Goal: Information Seeking & Learning: Learn about a topic

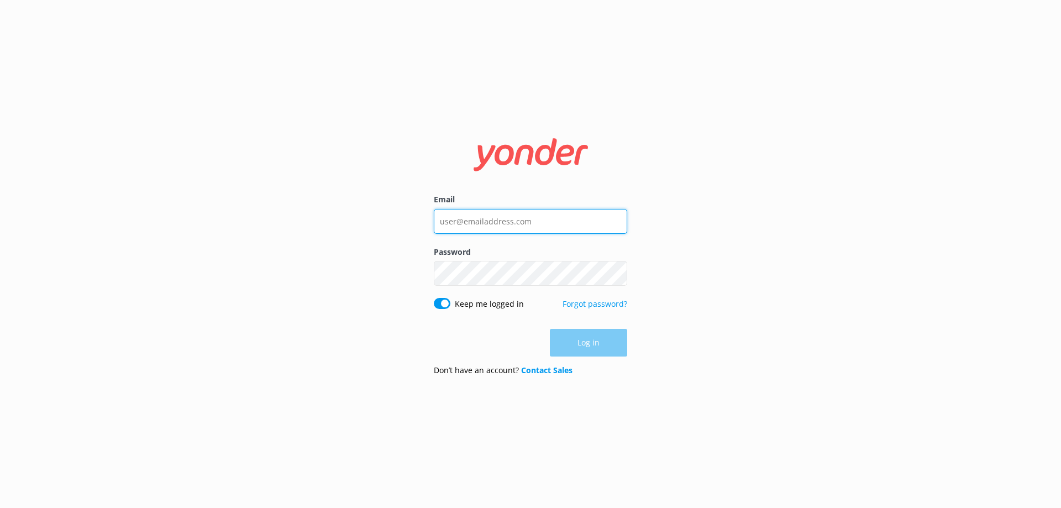
type input "[EMAIL_ADDRESS][DOMAIN_NAME]"
click at [577, 344] on div "Log in" at bounding box center [530, 343] width 193 height 28
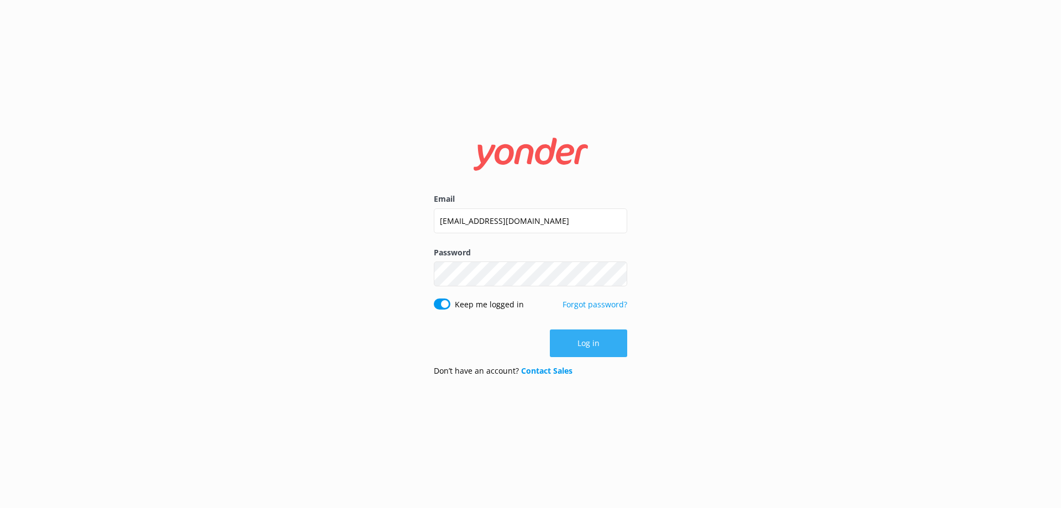
click at [598, 344] on button "Log in" at bounding box center [588, 343] width 77 height 28
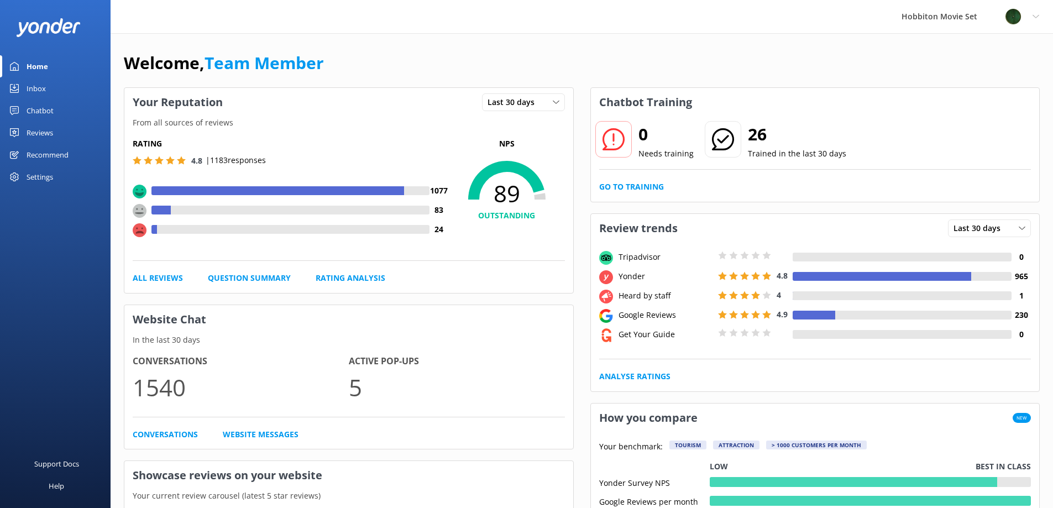
click at [38, 86] on div "Inbox" at bounding box center [36, 88] width 19 height 22
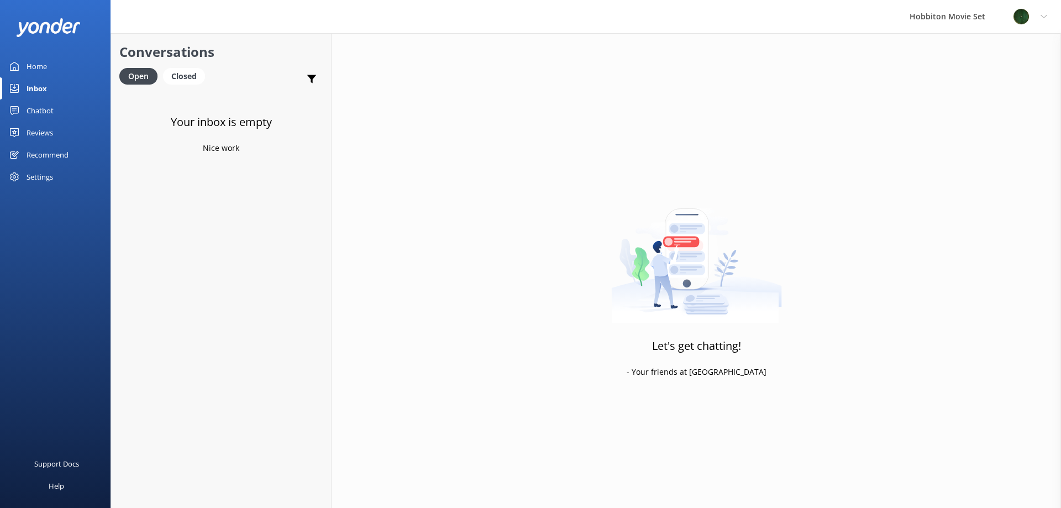
click at [243, 108] on div "Your inbox is empty Nice work" at bounding box center [221, 345] width 220 height 508
click at [49, 66] on link "Home" at bounding box center [55, 66] width 111 height 22
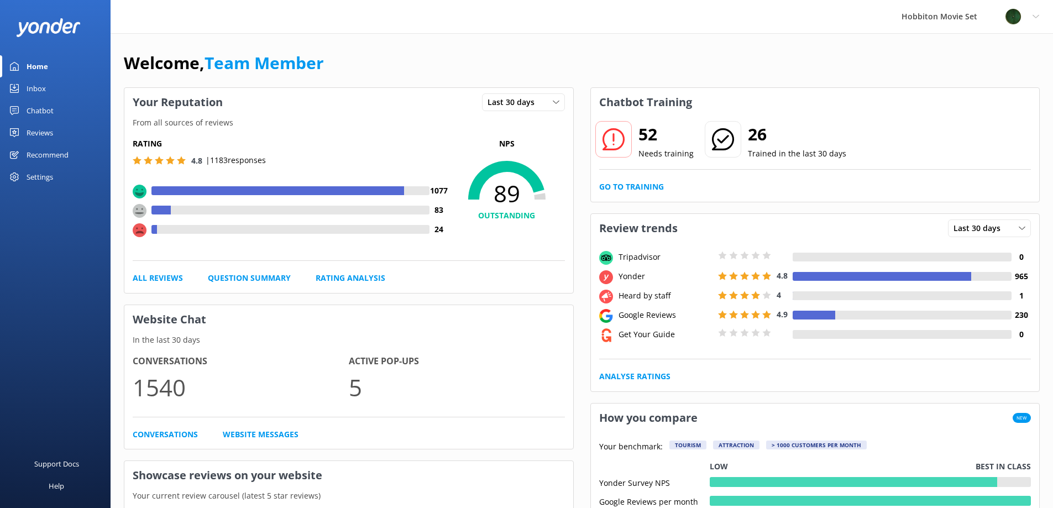
click at [420, 231] on div at bounding box center [293, 229] width 273 height 9
click at [137, 228] on use at bounding box center [140, 230] width 14 height 14
click at [160, 276] on link "All Reviews" at bounding box center [158, 278] width 50 height 12
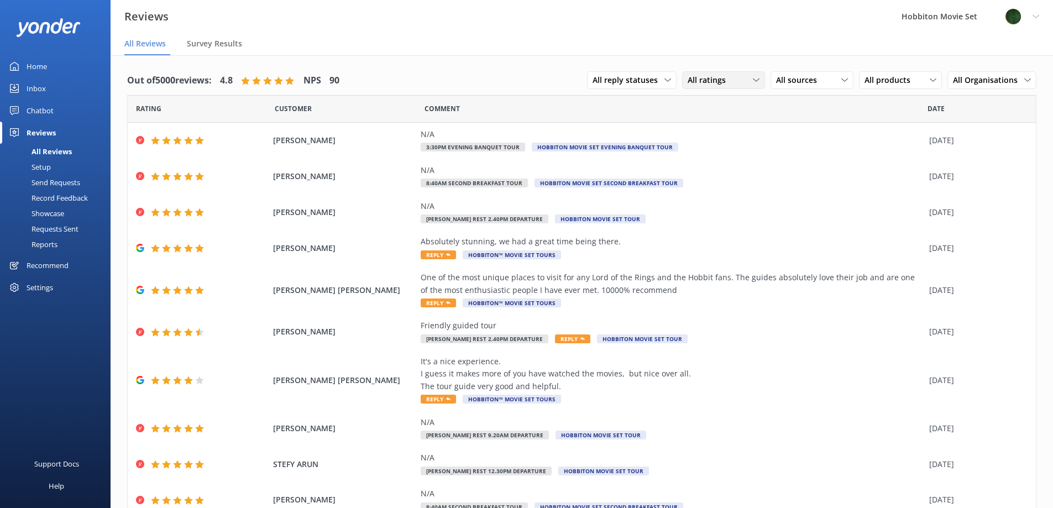
click at [701, 77] on span "All ratings" at bounding box center [710, 80] width 45 height 12
click at [698, 171] on div "Detractors" at bounding box center [723, 170] width 51 height 11
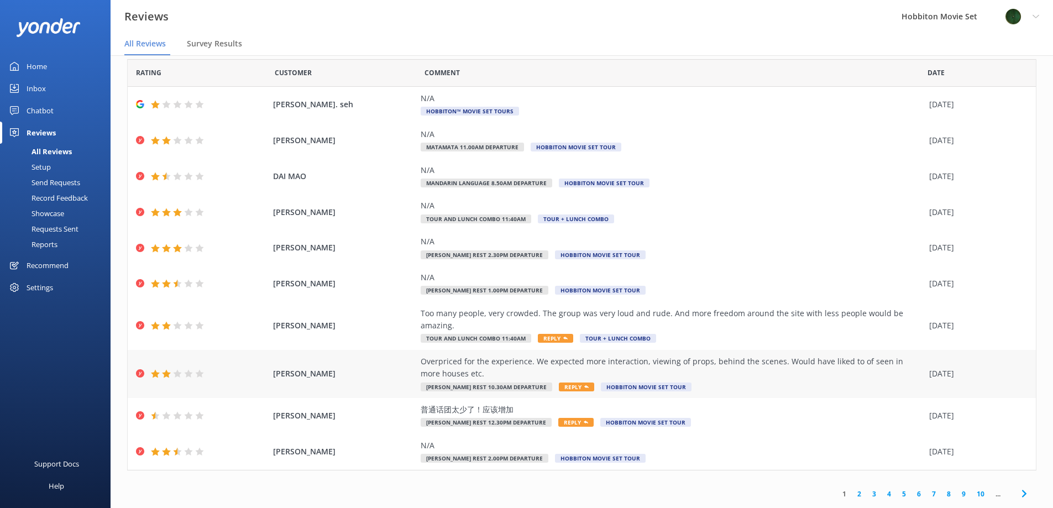
scroll to position [22, 0]
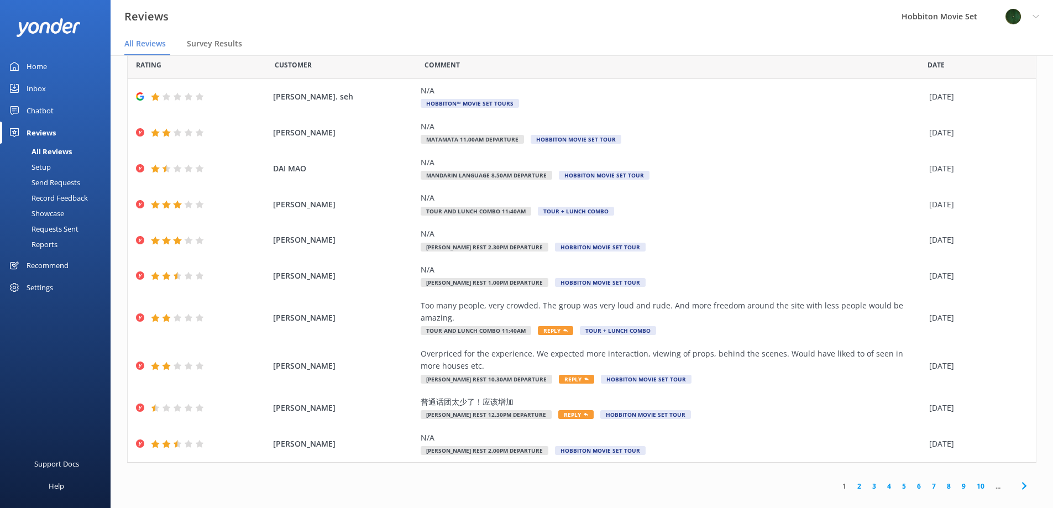
click at [852, 481] on link "2" at bounding box center [859, 486] width 15 height 11
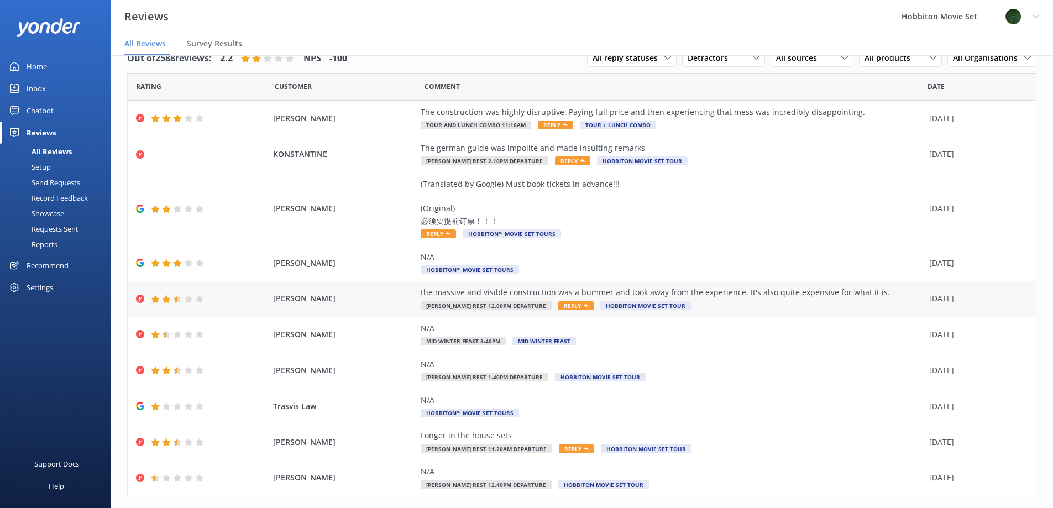
scroll to position [46, 0]
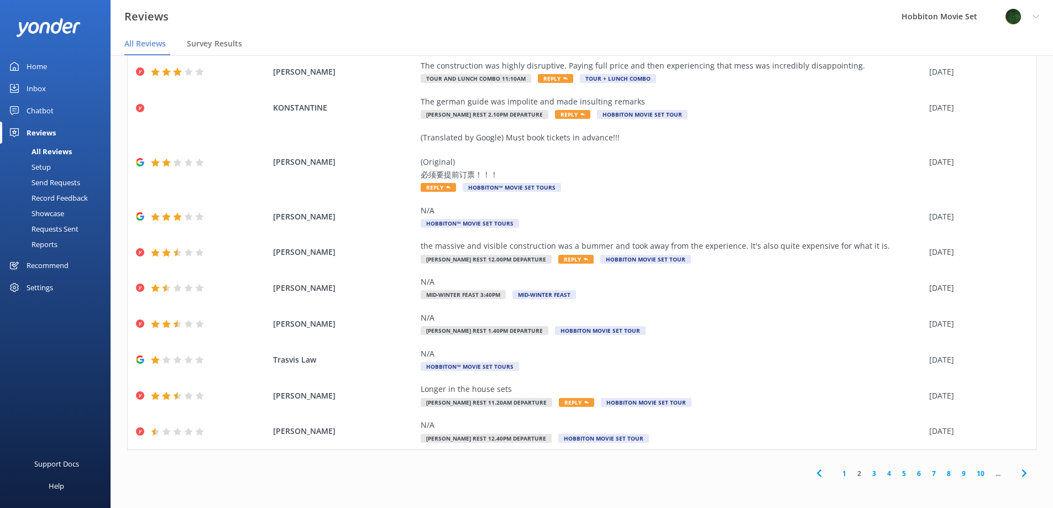
click at [867, 473] on link "3" at bounding box center [874, 473] width 15 height 11
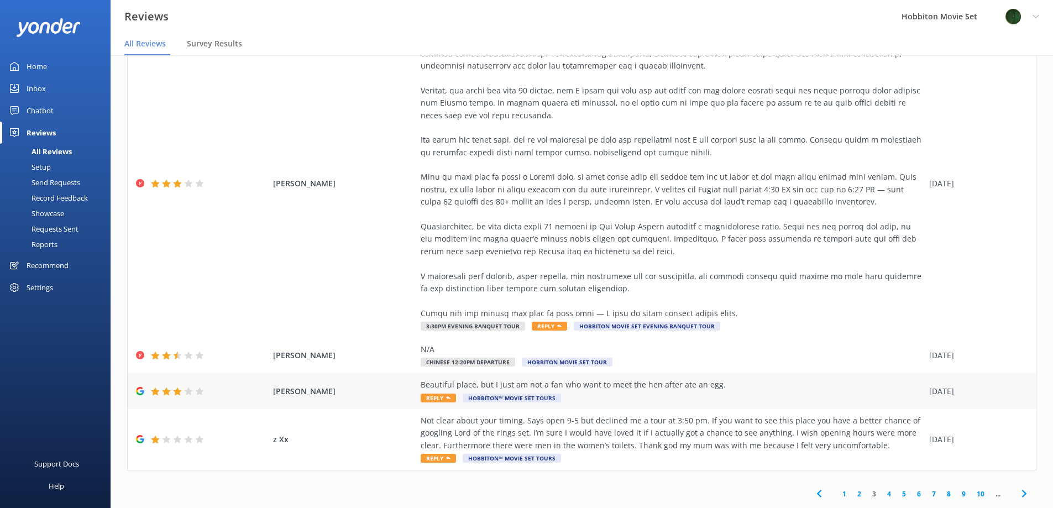
scroll to position [22, 0]
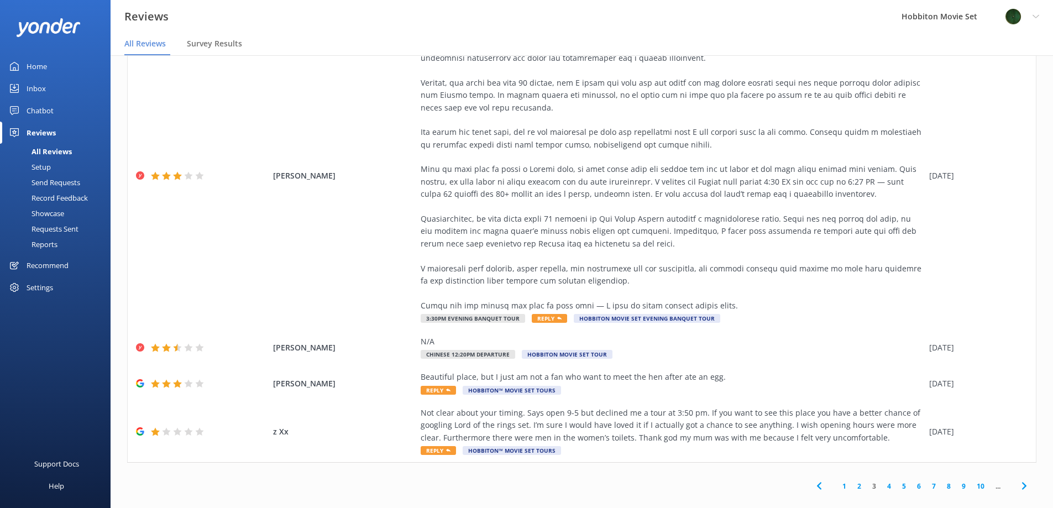
click at [1022, 479] on icon at bounding box center [1024, 485] width 13 height 13
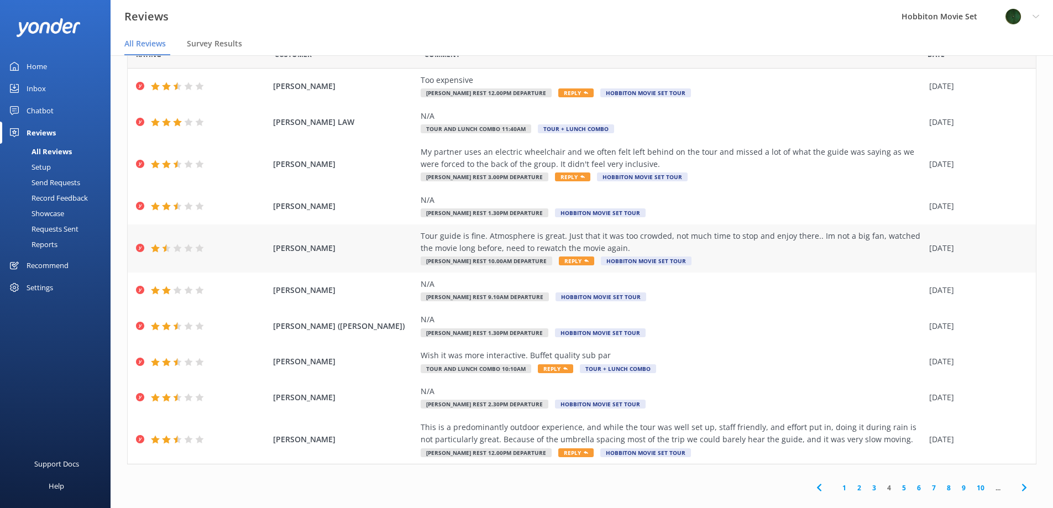
scroll to position [46, 0]
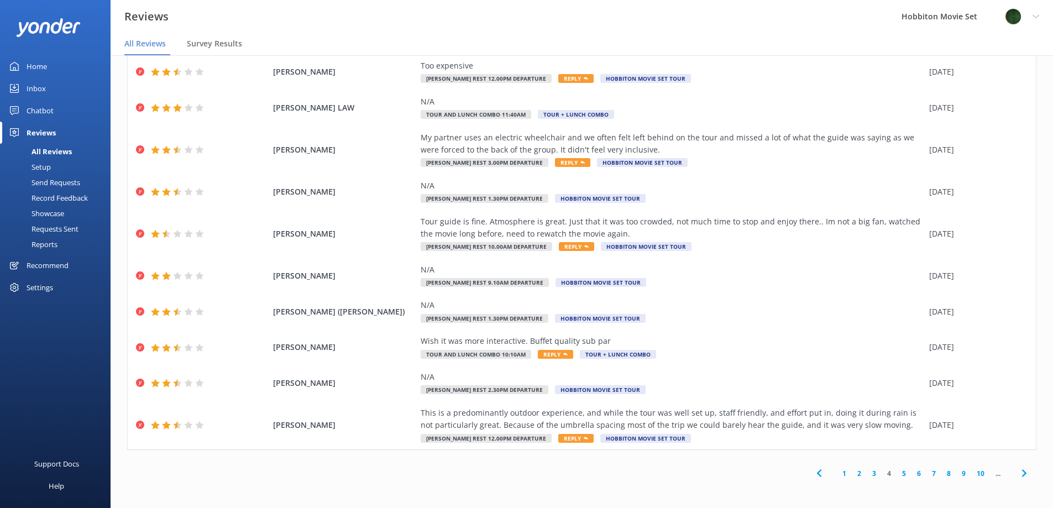
click at [1018, 472] on icon at bounding box center [1024, 473] width 13 height 13
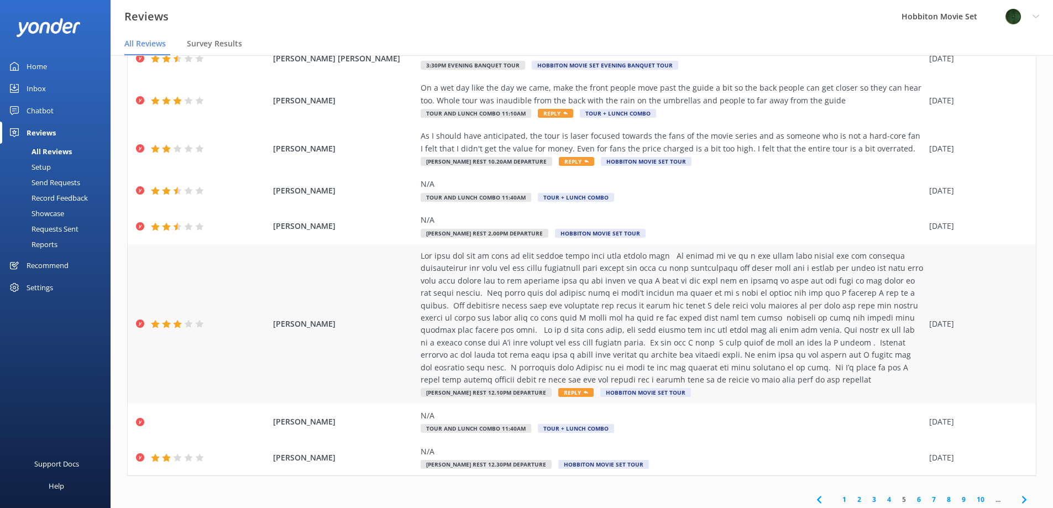
scroll to position [182, 0]
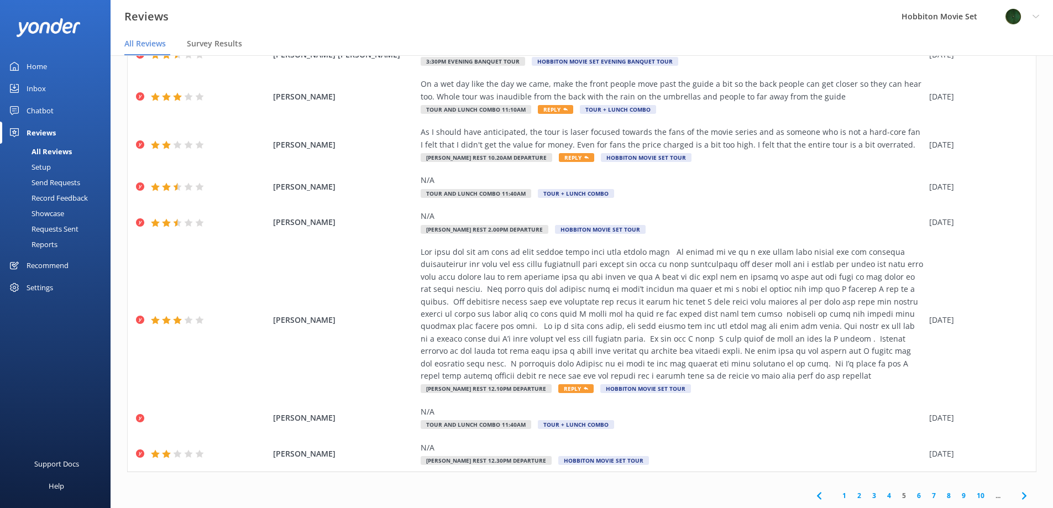
click at [1019, 491] on icon at bounding box center [1024, 495] width 13 height 13
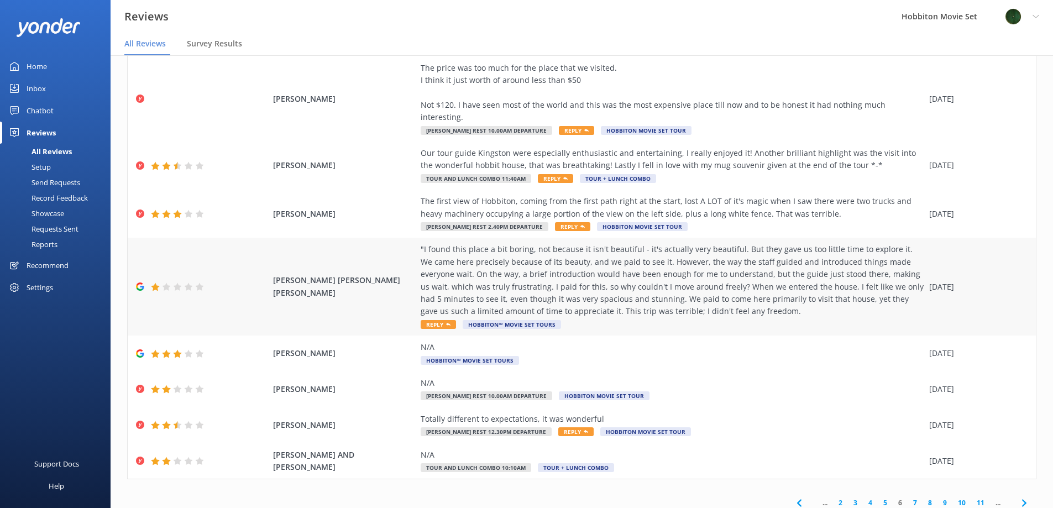
scroll to position [22, 0]
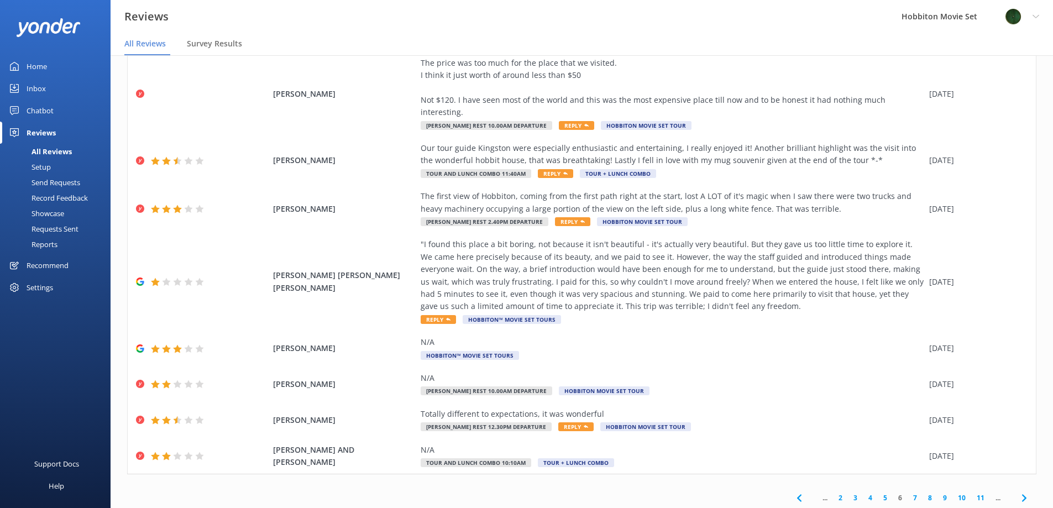
click at [908, 493] on link "7" at bounding box center [915, 498] width 15 height 11
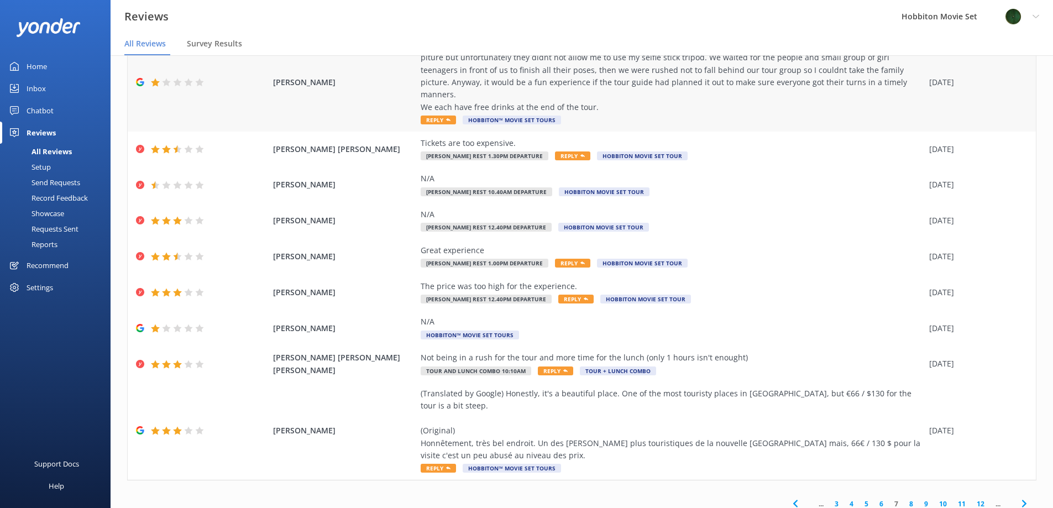
scroll to position [111, 0]
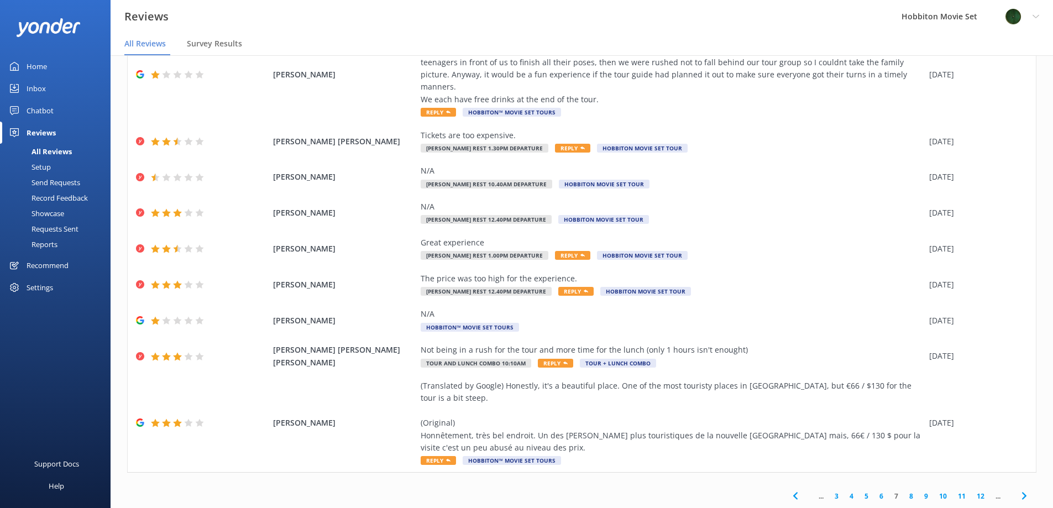
click at [1018, 489] on icon at bounding box center [1024, 495] width 13 height 13
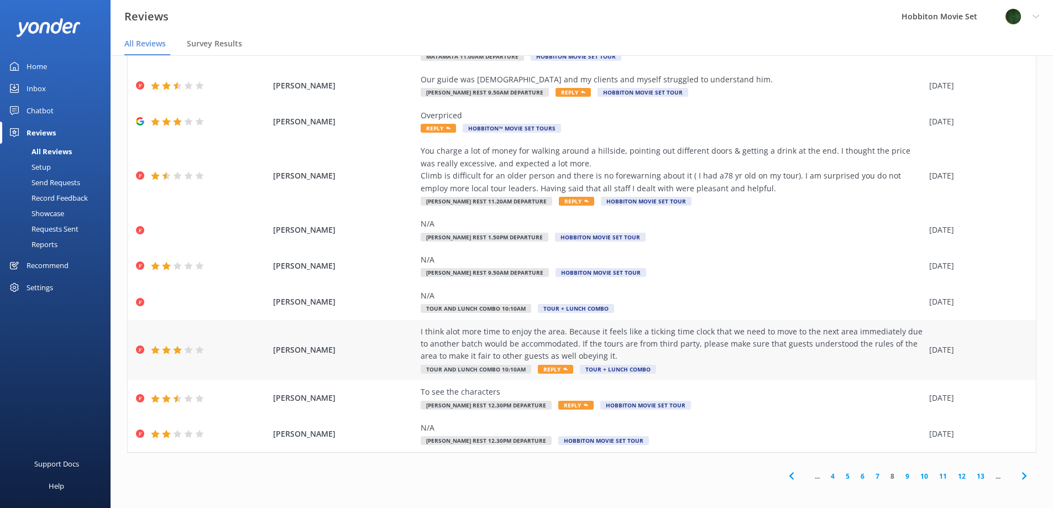
scroll to position [71, 0]
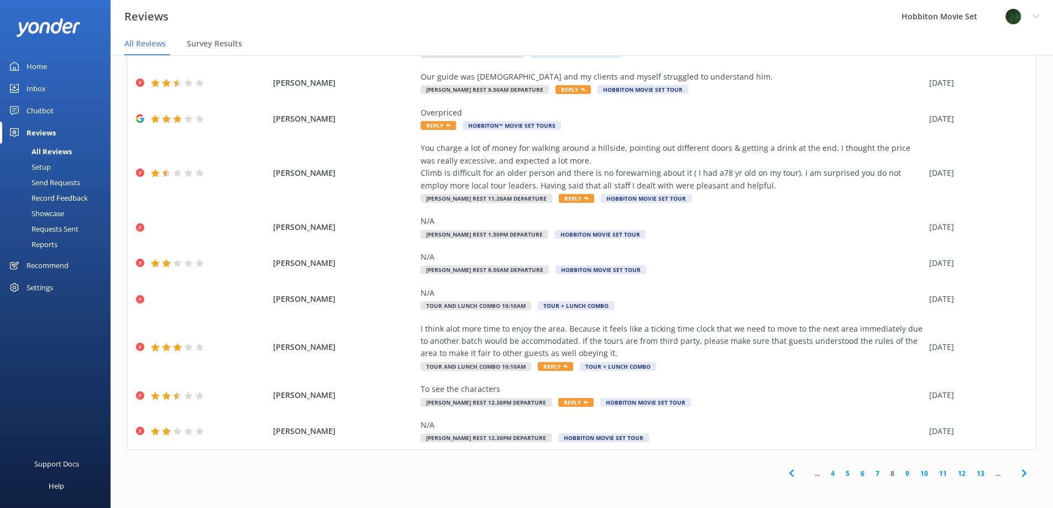
click at [1019, 472] on icon at bounding box center [1024, 473] width 13 height 13
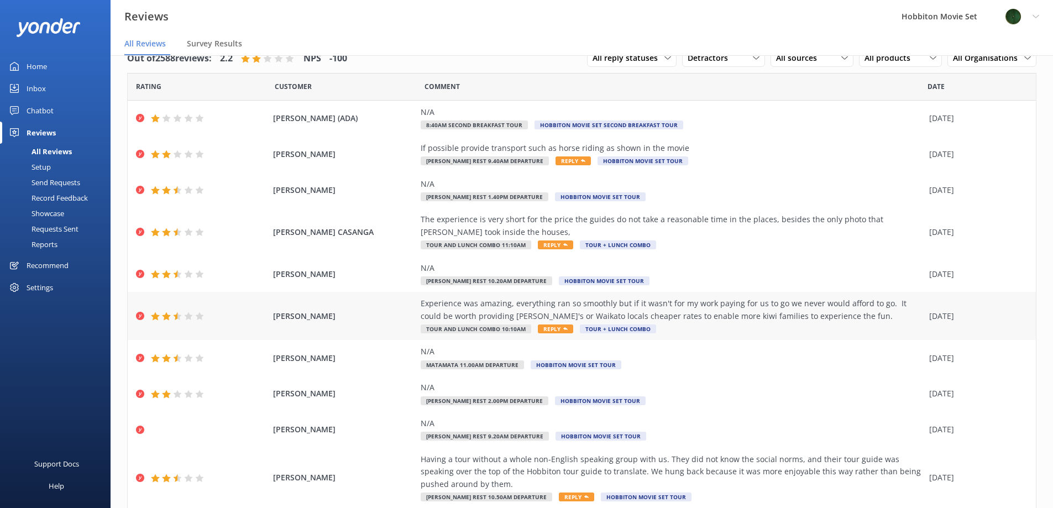
scroll to position [55, 0]
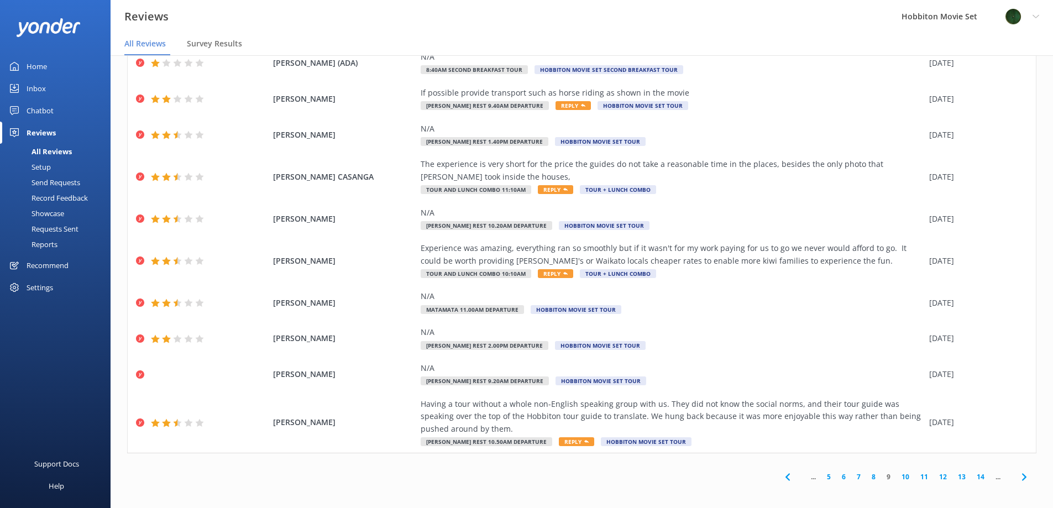
click at [1023, 476] on span at bounding box center [1024, 476] width 25 height 25
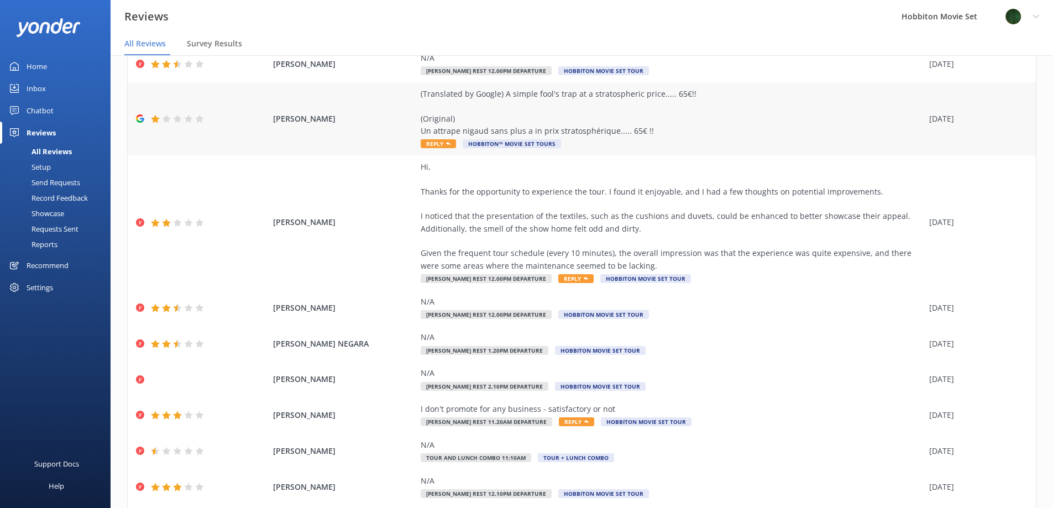
scroll to position [145, 0]
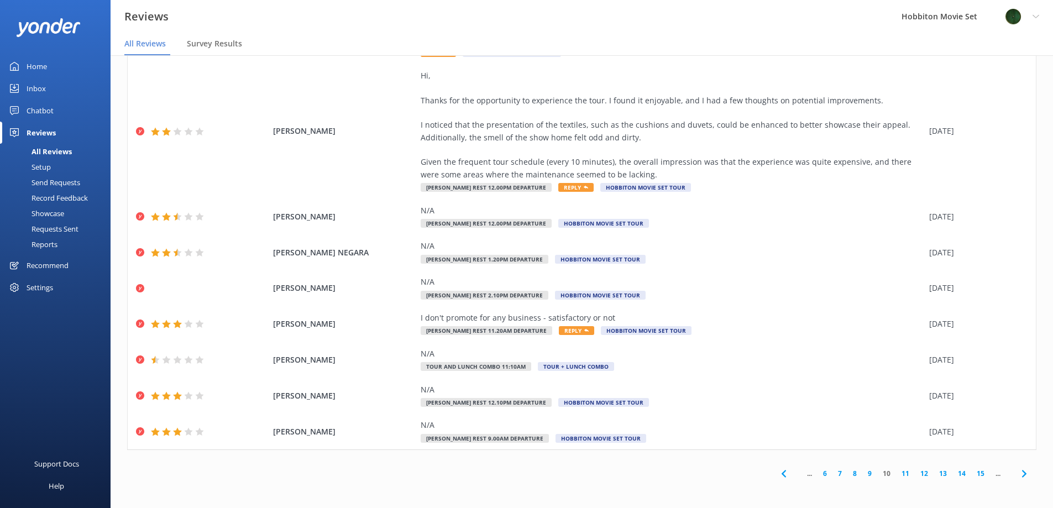
click at [1019, 472] on icon at bounding box center [1024, 473] width 13 height 13
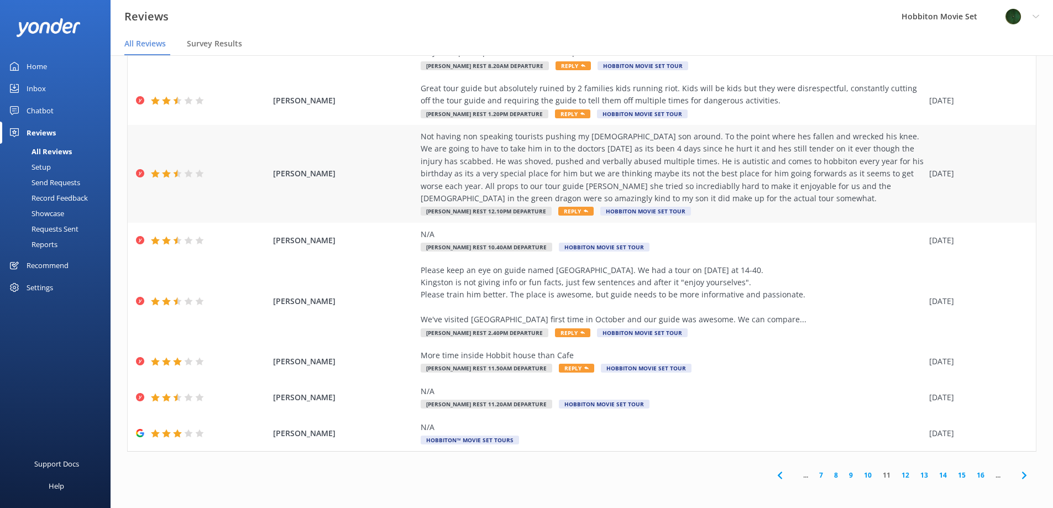
scroll to position [182, 0]
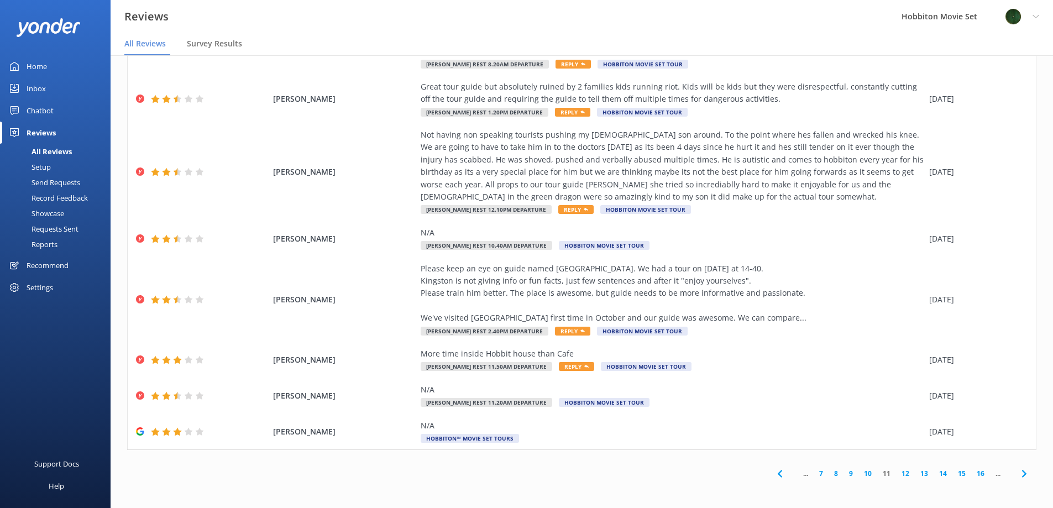
click at [900, 477] on link "12" at bounding box center [905, 473] width 19 height 11
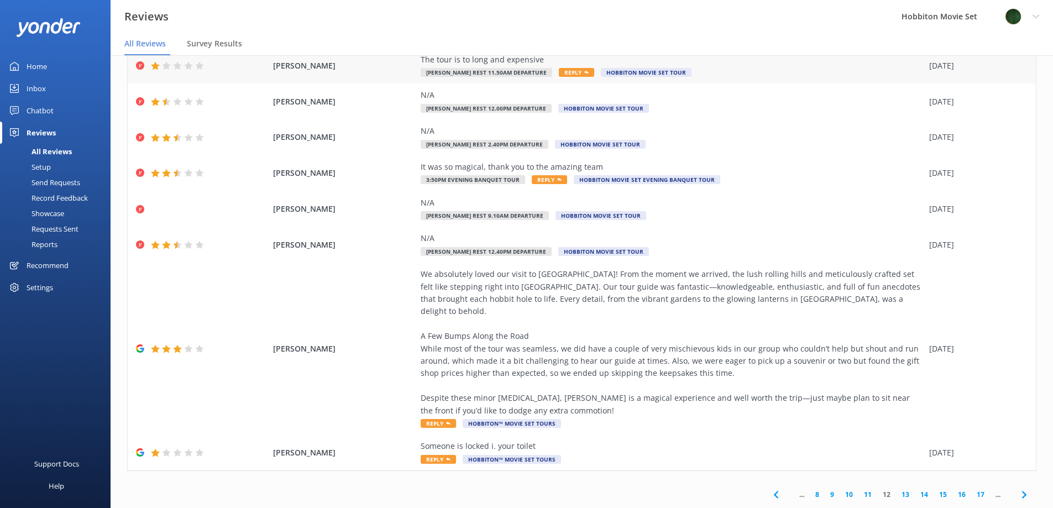
scroll to position [133, 0]
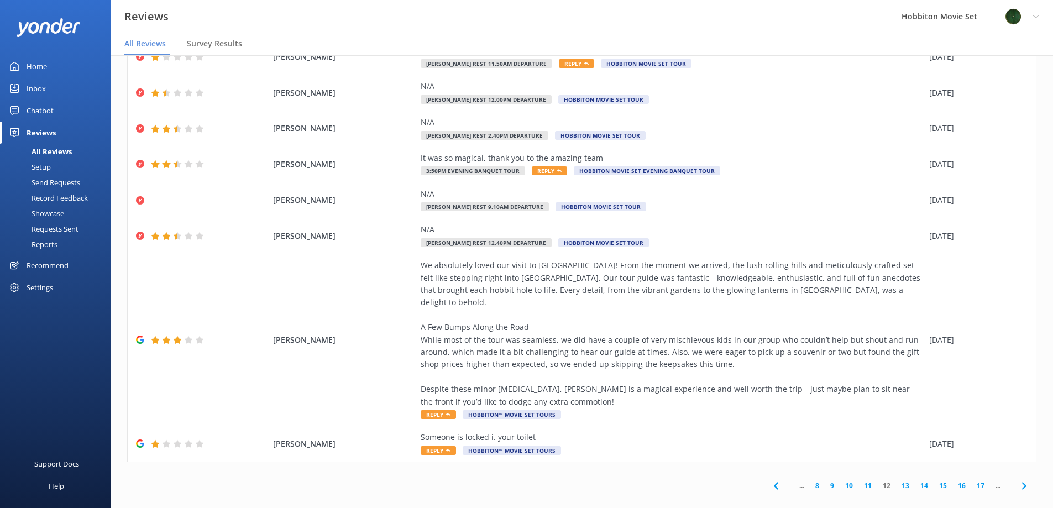
click at [902, 480] on link "13" at bounding box center [905, 485] width 19 height 11
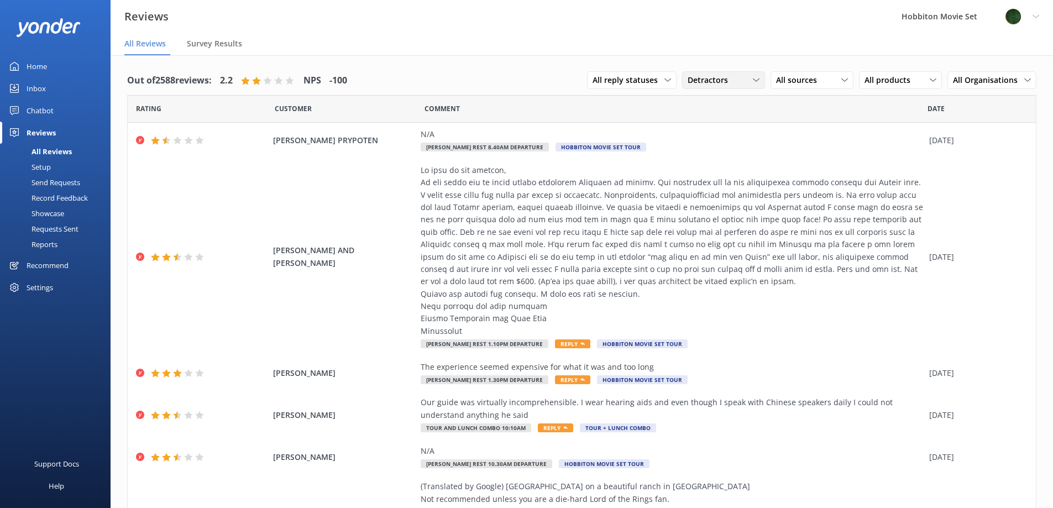
click at [712, 83] on span "Detractors" at bounding box center [711, 80] width 47 height 12
click at [730, 127] on div "Promoters" at bounding box center [723, 125] width 50 height 11
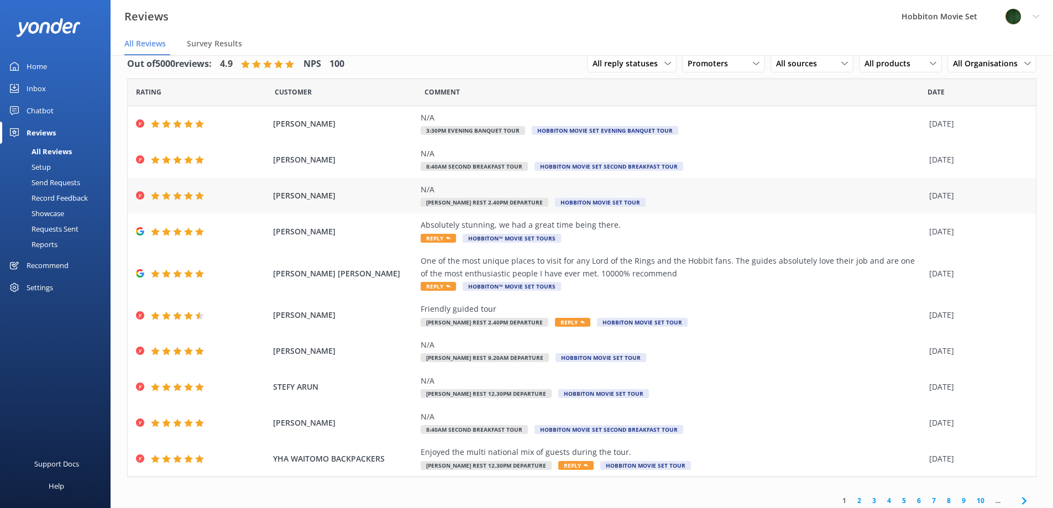
scroll to position [22, 0]
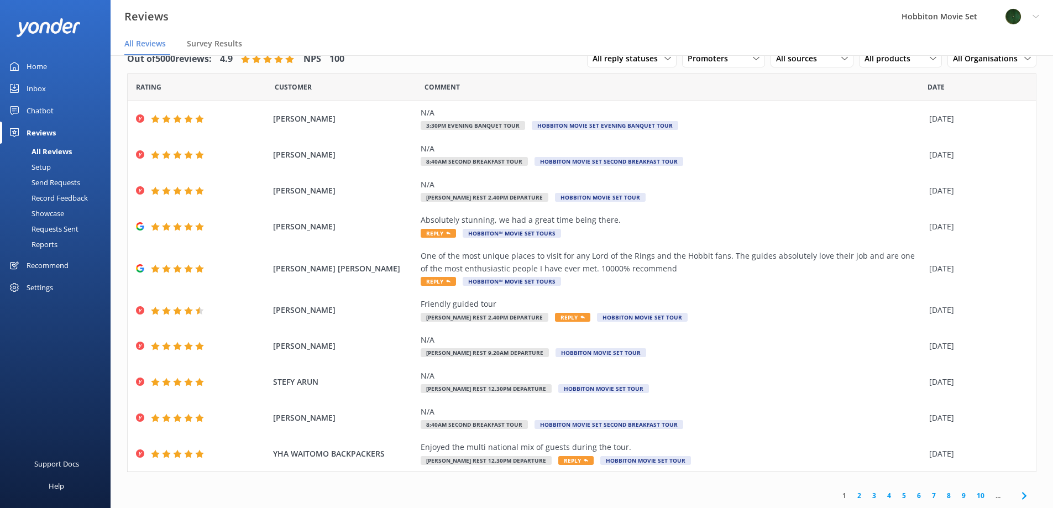
click at [852, 496] on link "2" at bounding box center [859, 495] width 15 height 11
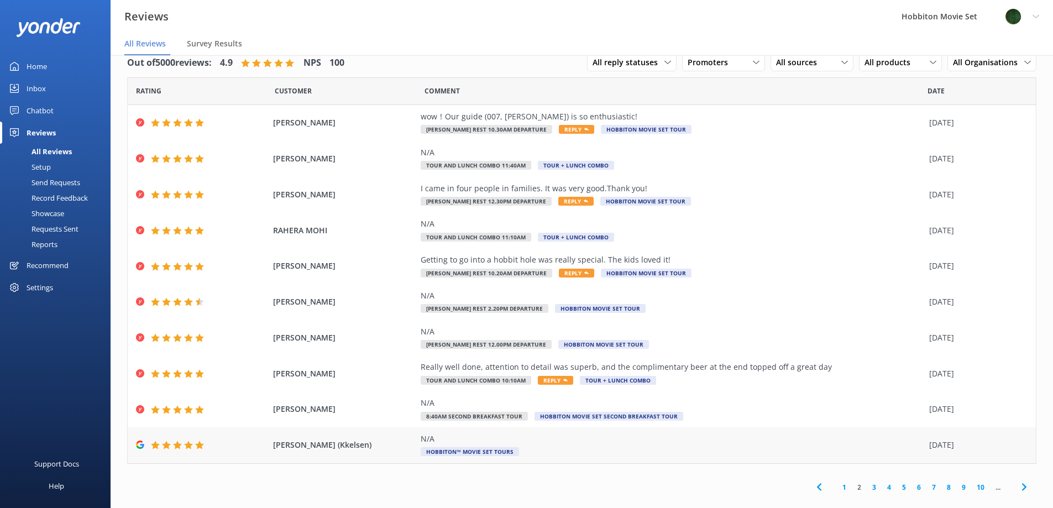
scroll to position [22, 0]
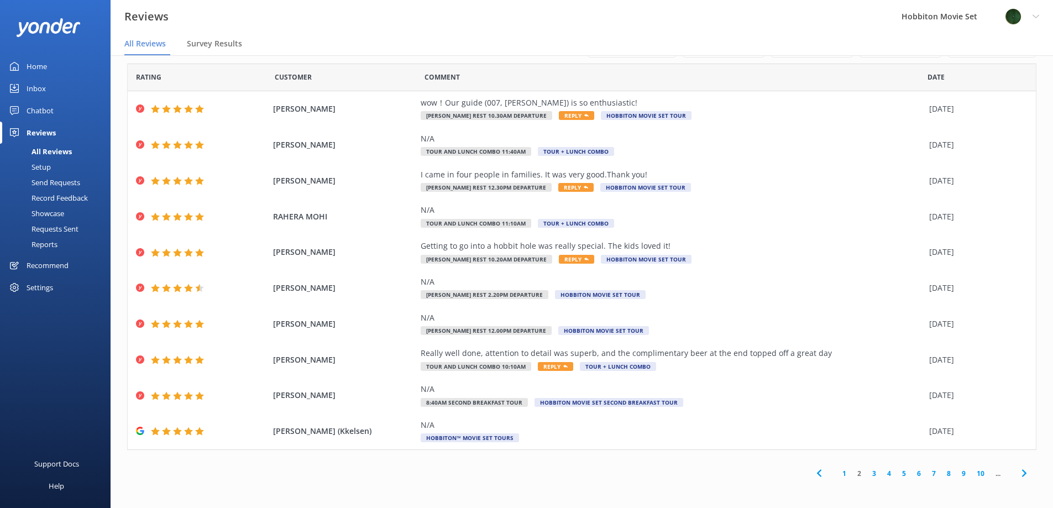
click at [867, 472] on link "3" at bounding box center [874, 473] width 15 height 11
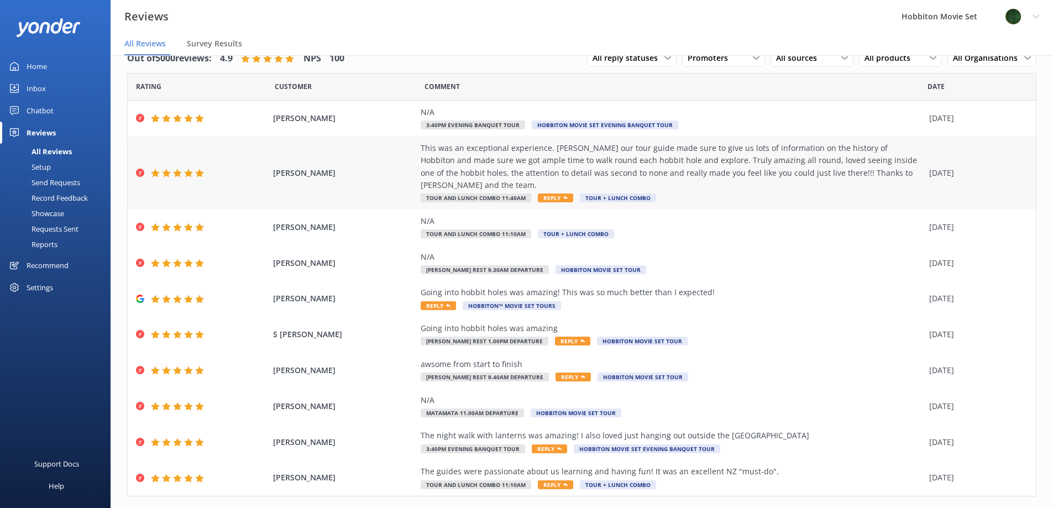
scroll to position [34, 0]
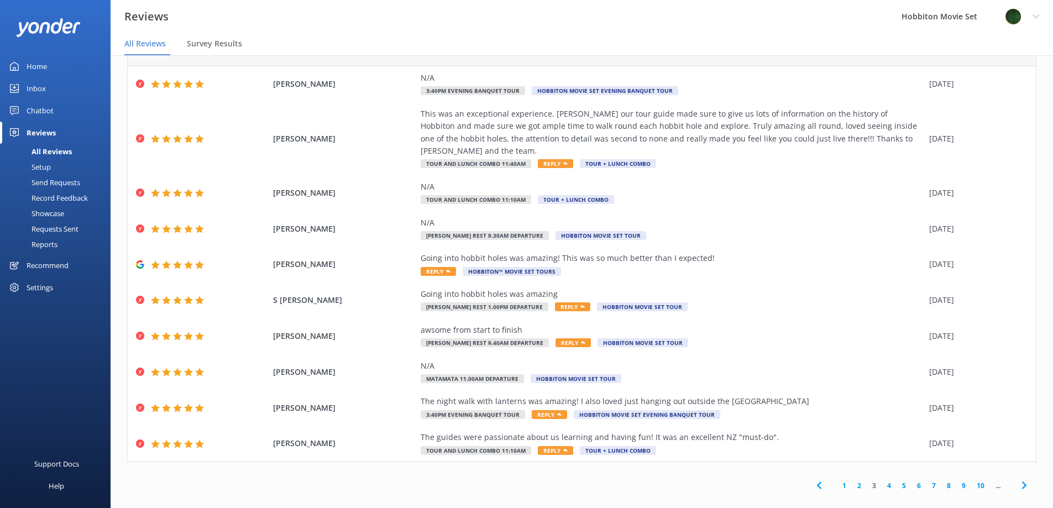
click at [883, 480] on link "4" at bounding box center [889, 485] width 15 height 11
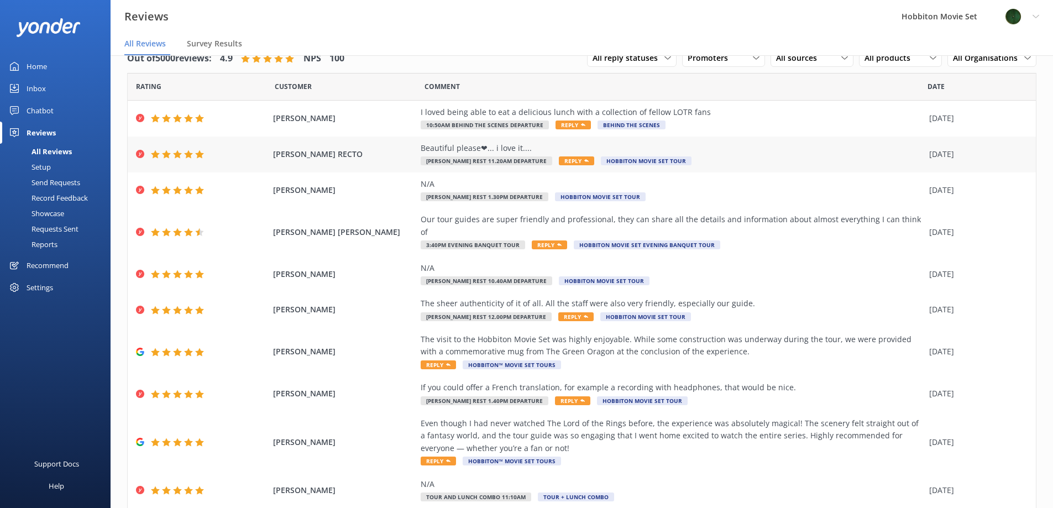
scroll to position [46, 0]
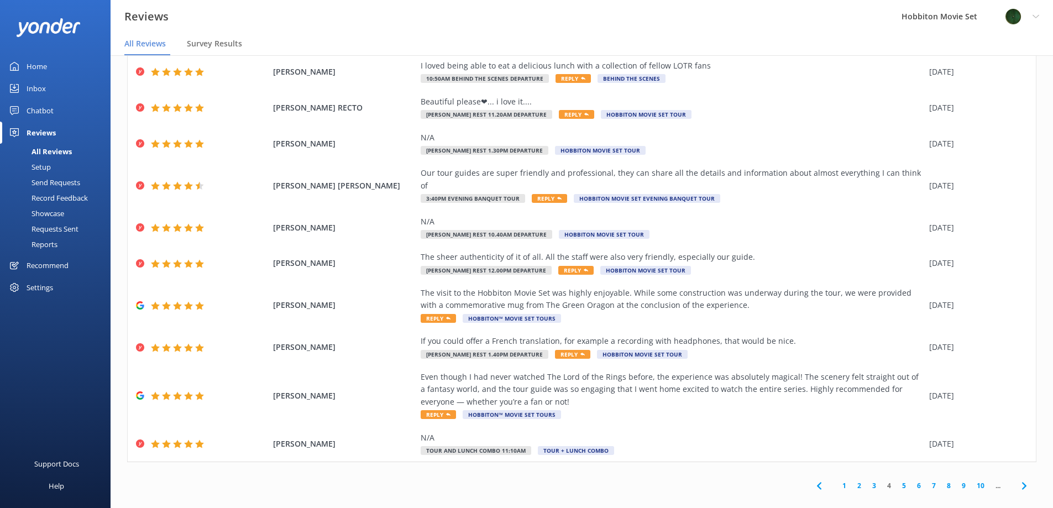
click at [898, 480] on link "5" at bounding box center [904, 485] width 15 height 11
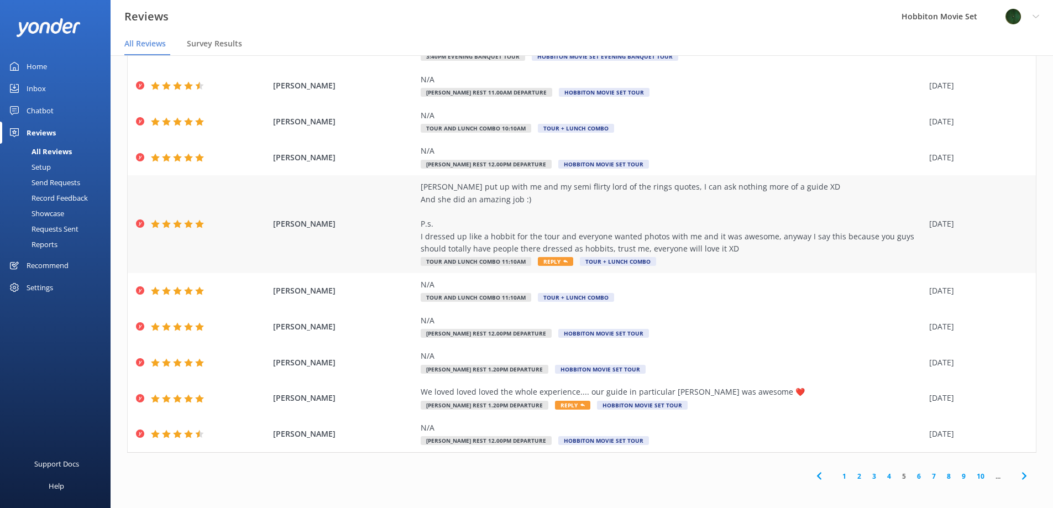
scroll to position [71, 0]
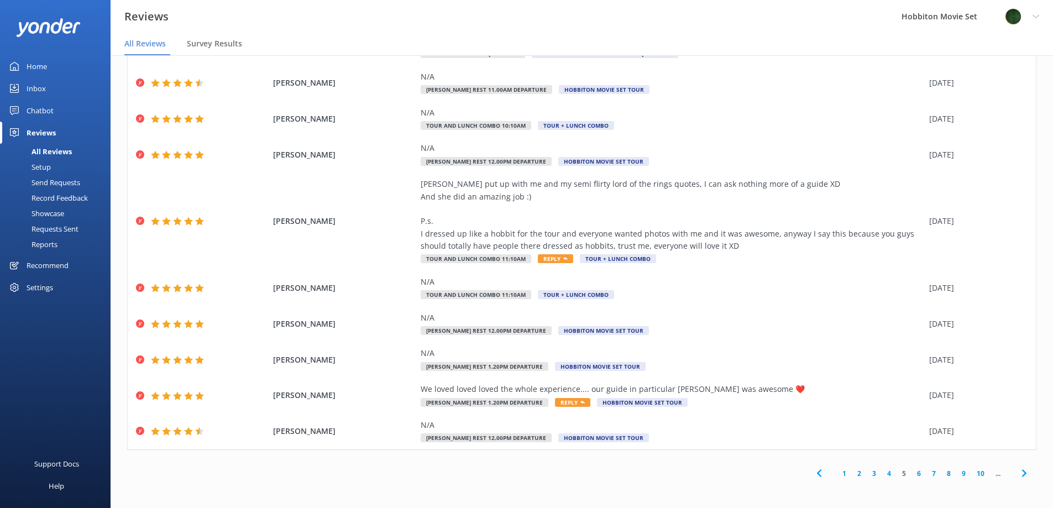
click at [1022, 470] on icon at bounding box center [1024, 473] width 13 height 13
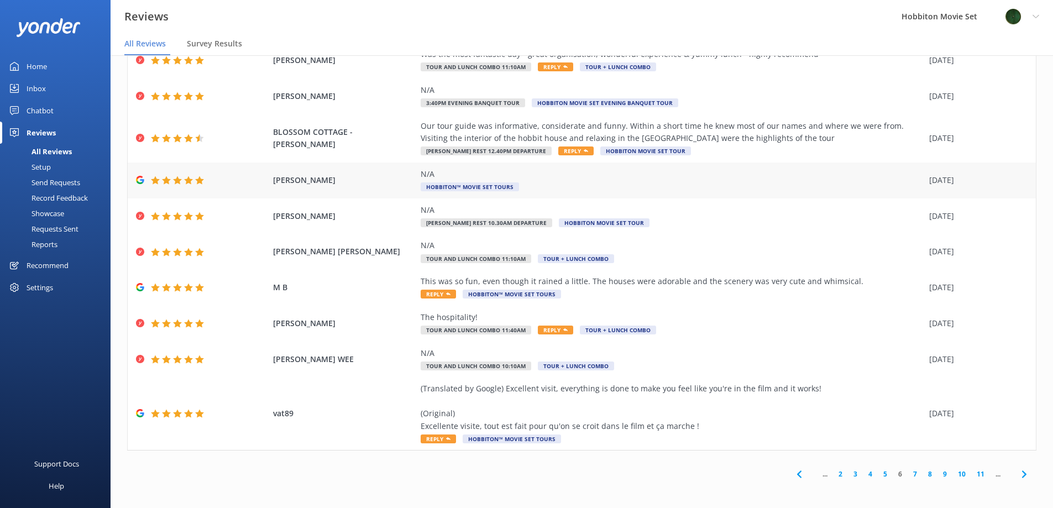
scroll to position [59, 0]
click at [1019, 477] on icon at bounding box center [1024, 473] width 13 height 13
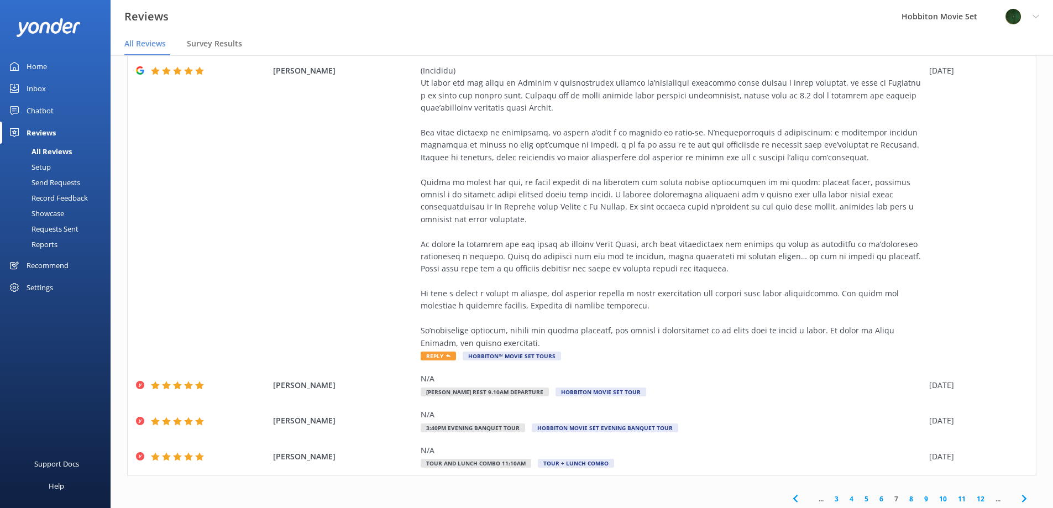
scroll to position [554, 0]
click at [1018, 491] on icon at bounding box center [1024, 497] width 13 height 13
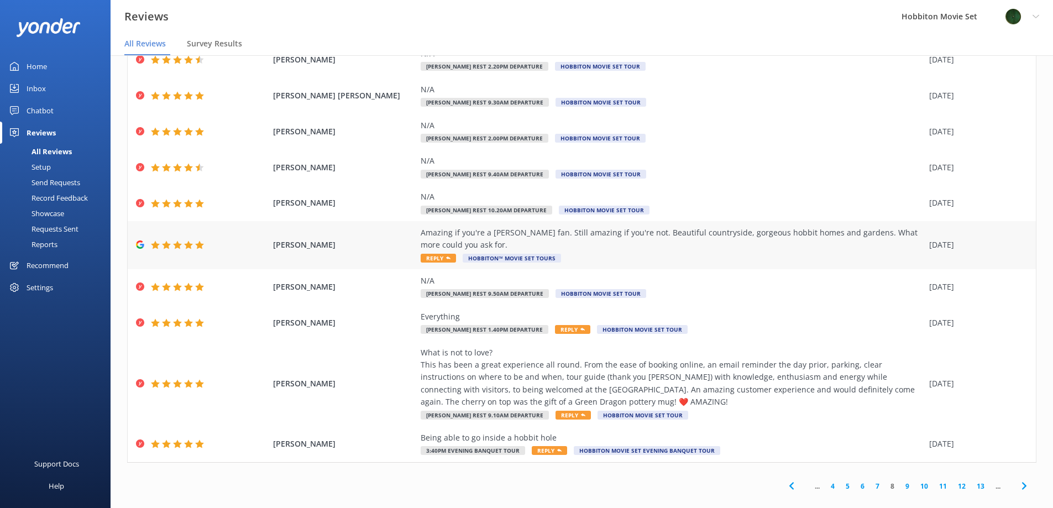
scroll to position [71, 0]
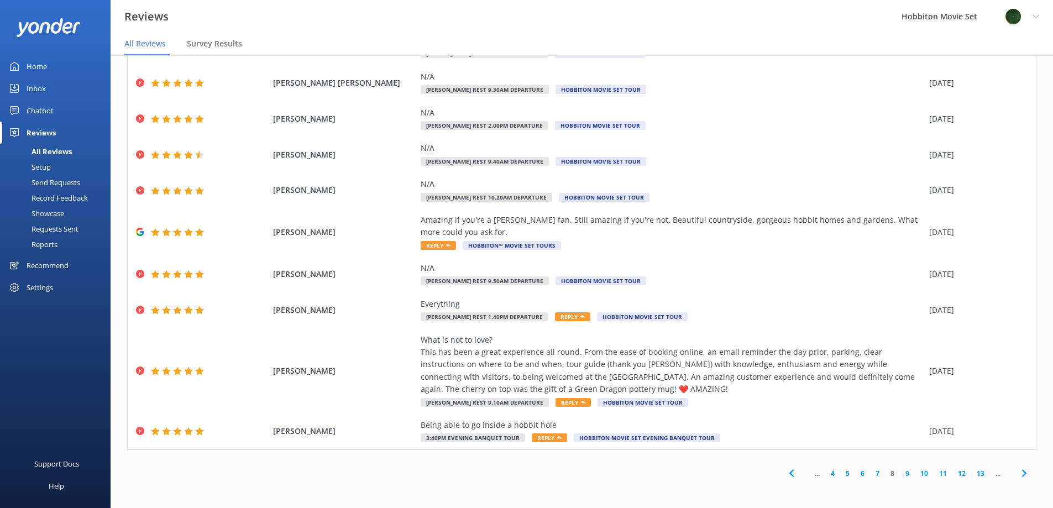
click at [1021, 474] on icon at bounding box center [1024, 473] width 13 height 13
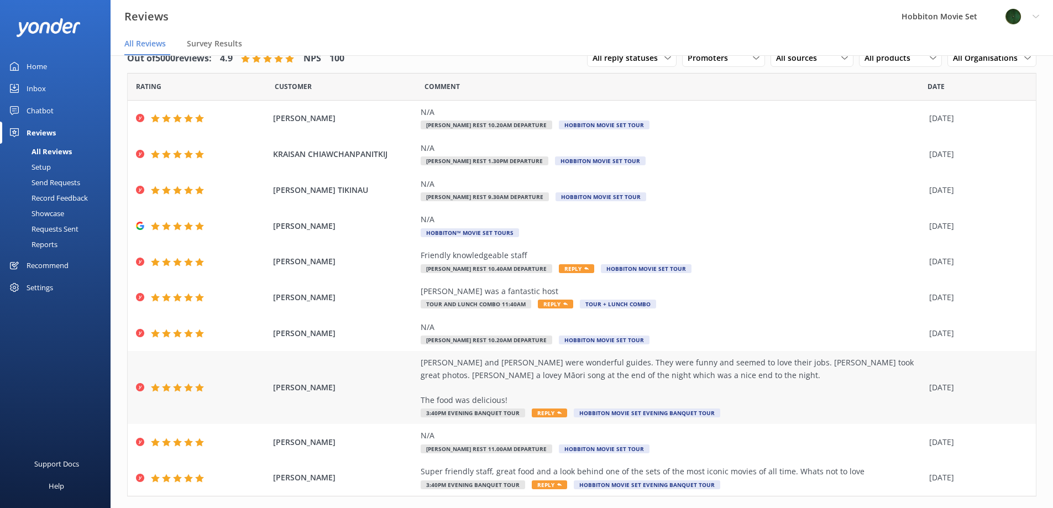
scroll to position [46, 0]
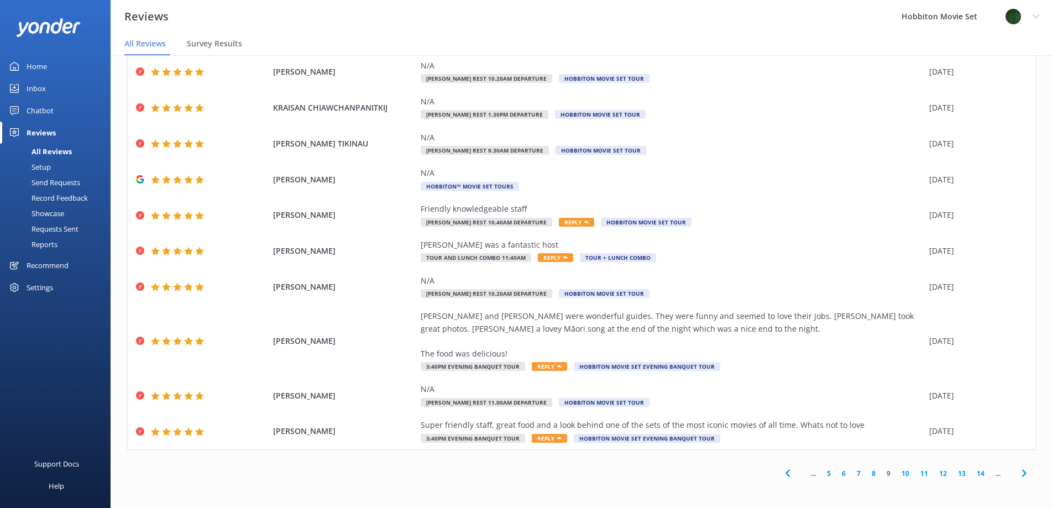
click at [1018, 474] on icon at bounding box center [1024, 473] width 13 height 13
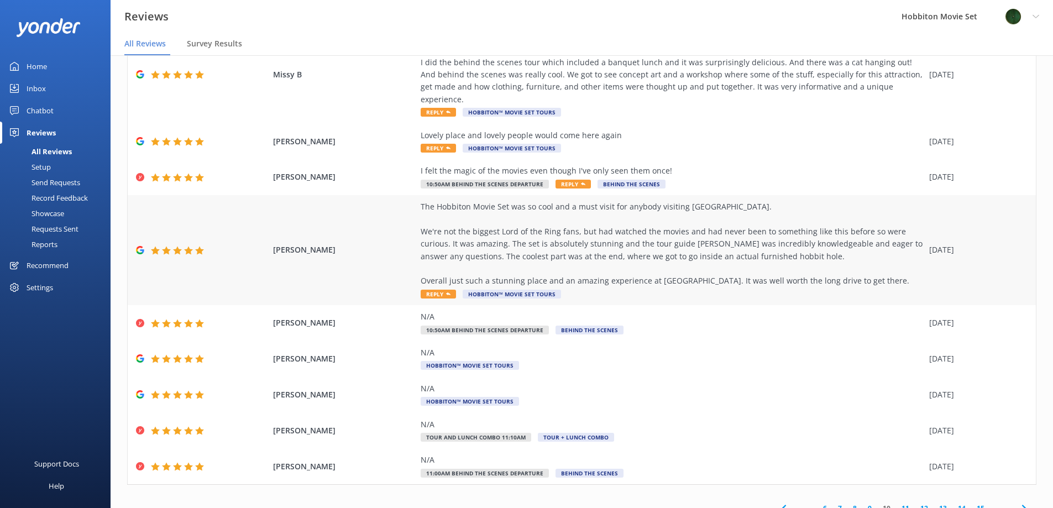
scroll to position [133, 0]
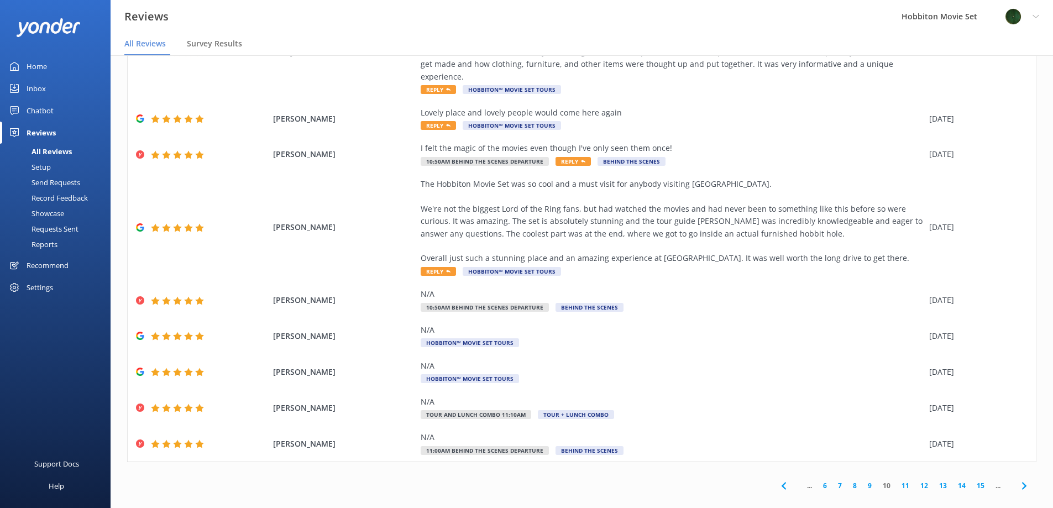
click at [896, 480] on link "11" at bounding box center [905, 485] width 19 height 11
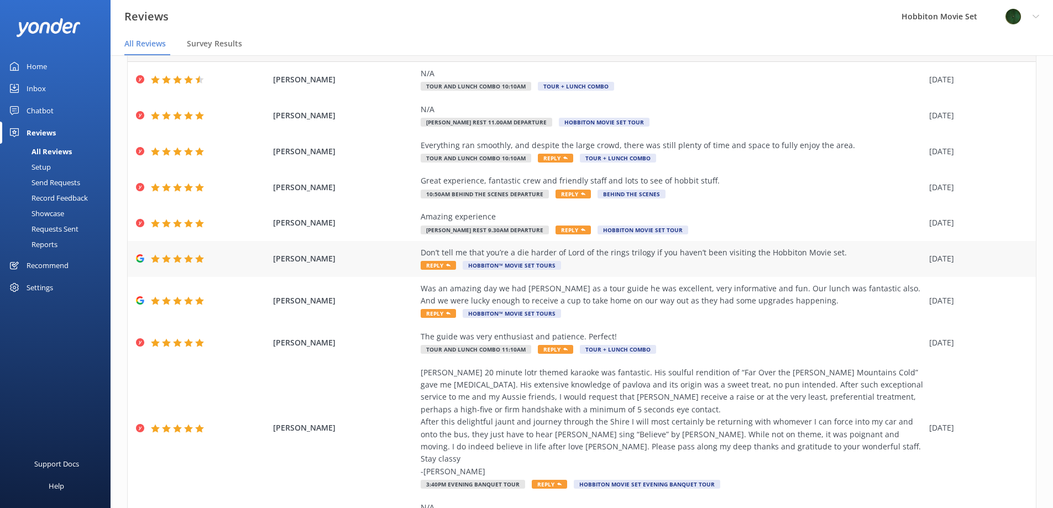
scroll to position [111, 0]
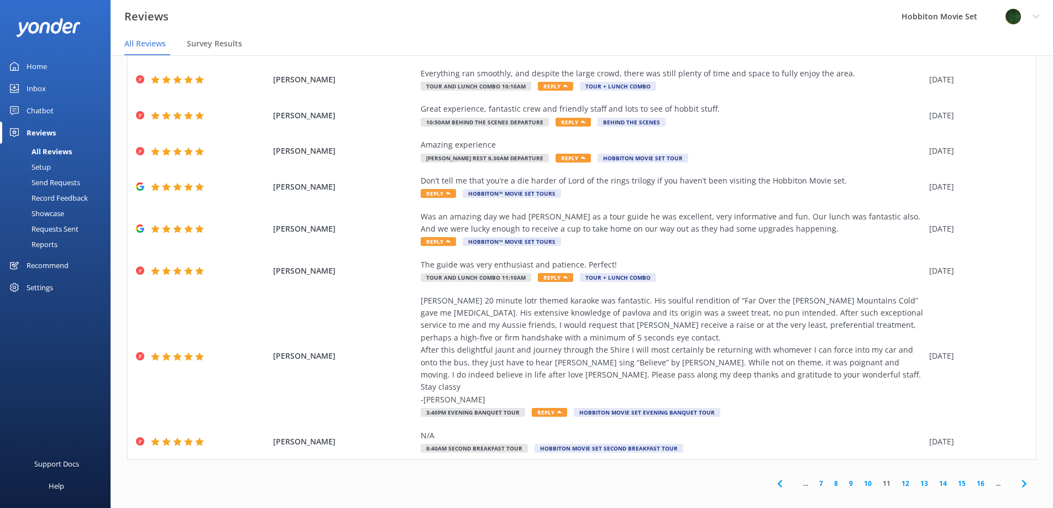
click at [1022, 485] on span at bounding box center [1024, 483] width 25 height 25
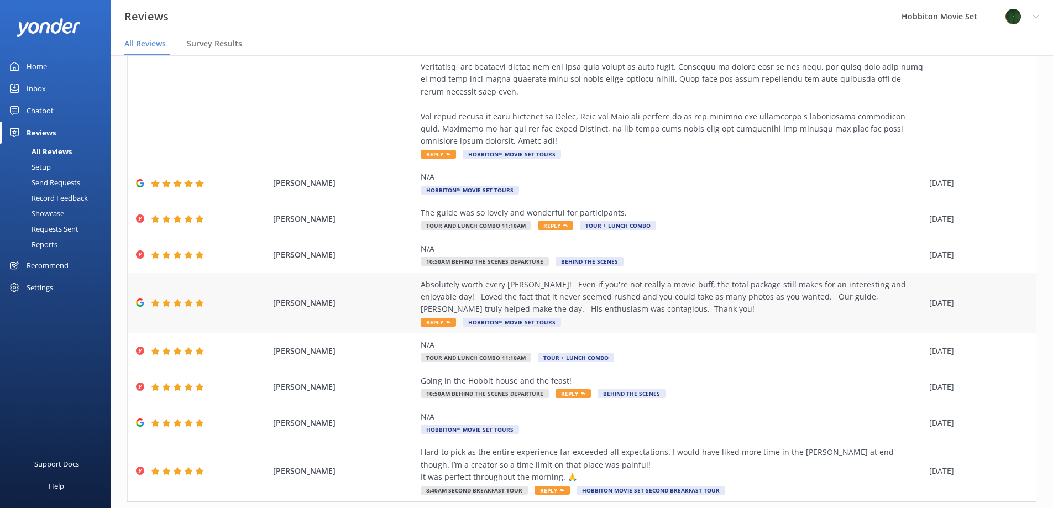
scroll to position [319, 0]
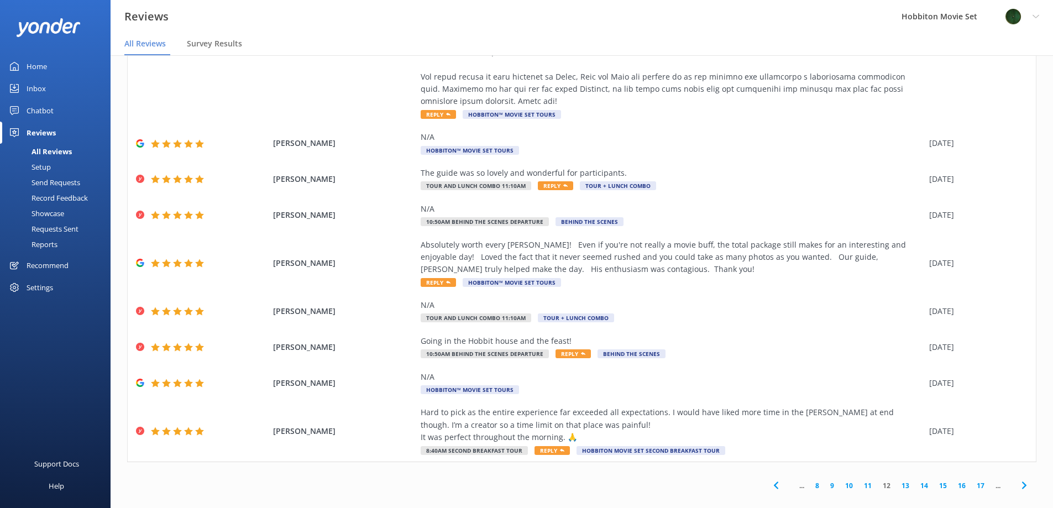
click at [899, 480] on link "13" at bounding box center [905, 485] width 19 height 11
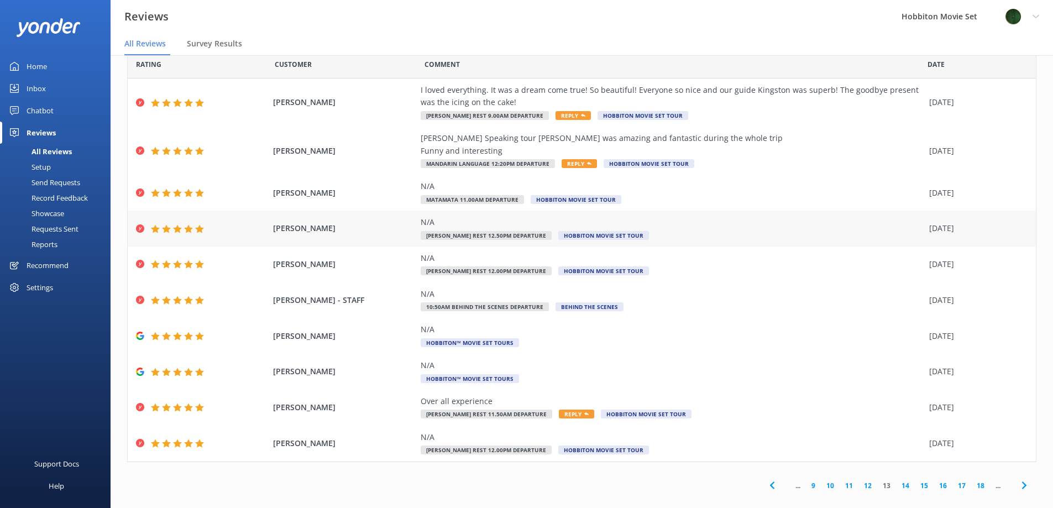
scroll to position [34, 0]
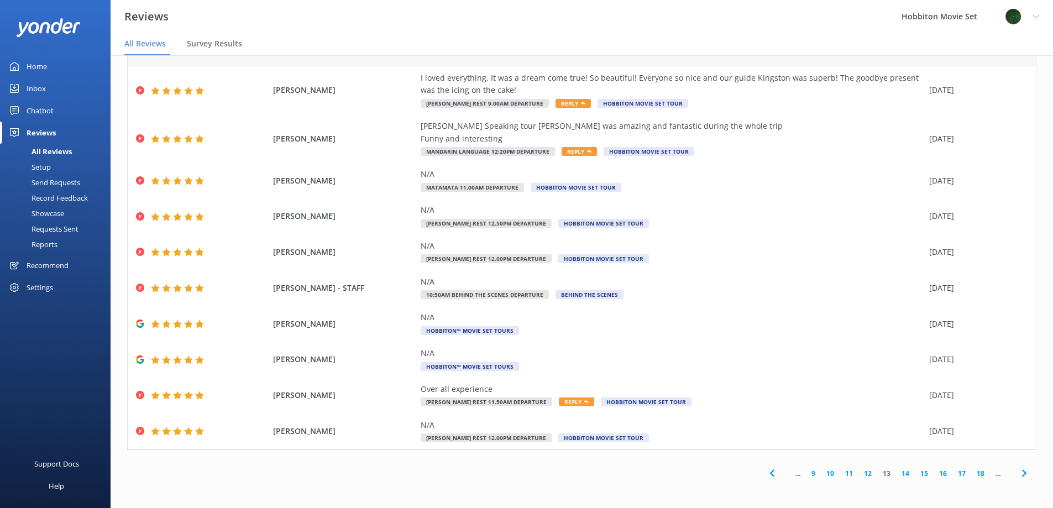
click at [1020, 473] on icon at bounding box center [1024, 473] width 13 height 13
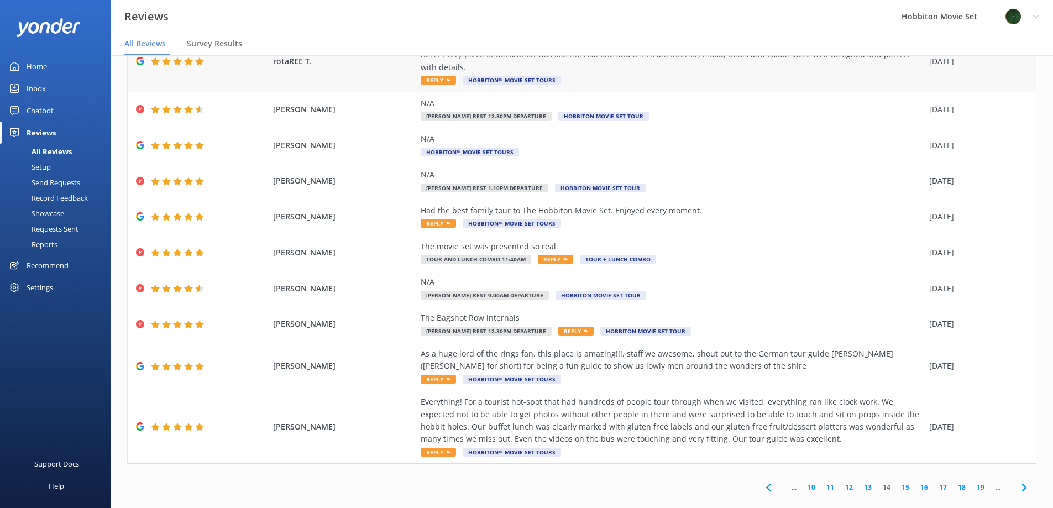
scroll to position [71, 0]
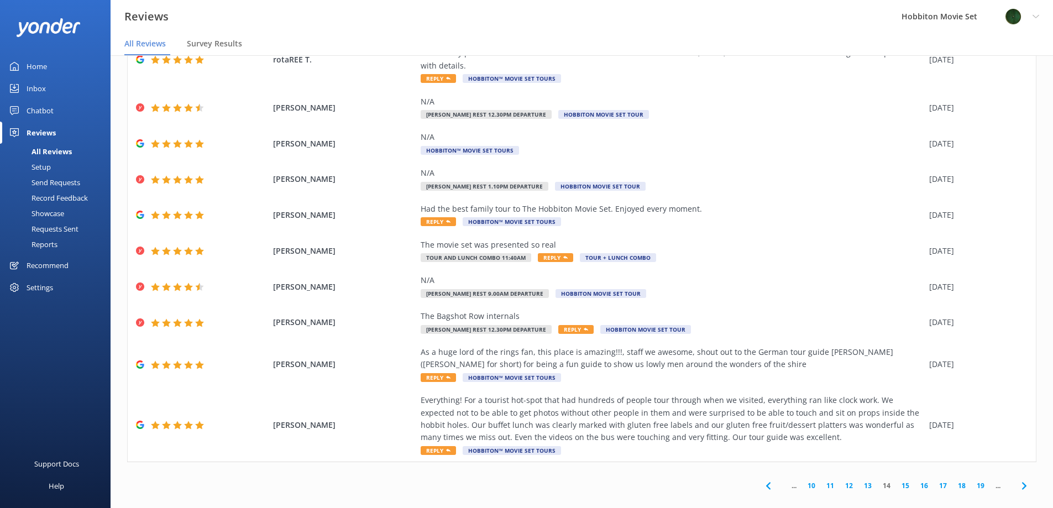
click at [902, 480] on link "15" at bounding box center [905, 485] width 19 height 11
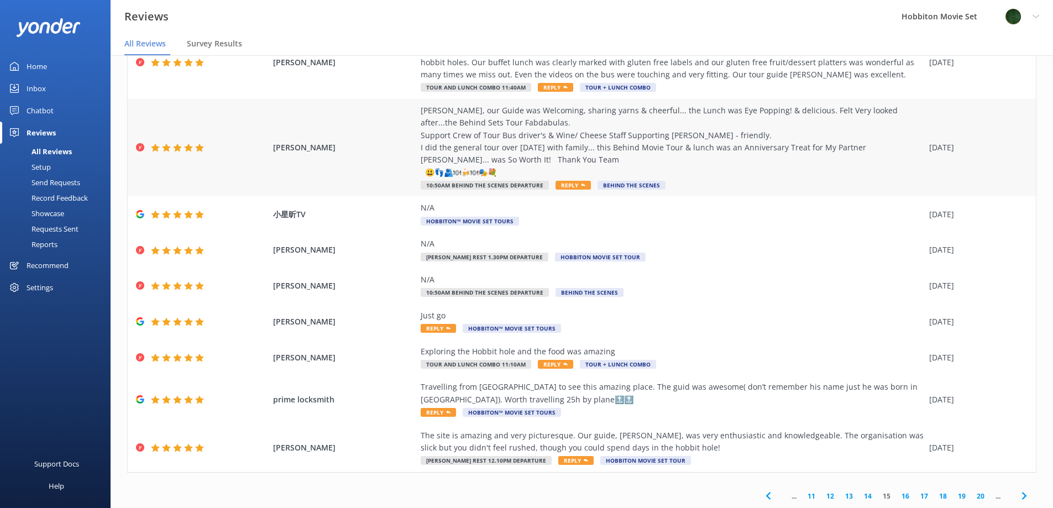
scroll to position [133, 0]
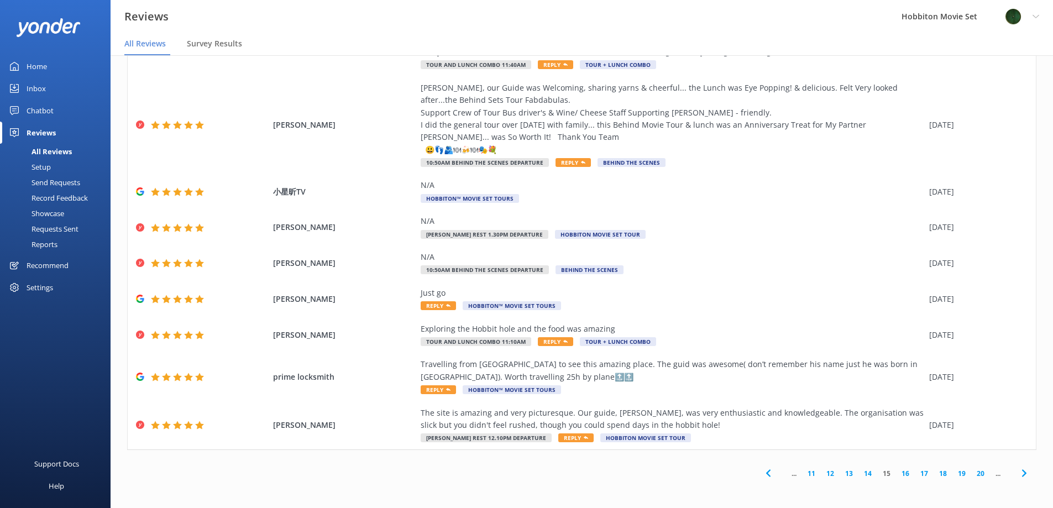
click at [900, 476] on link "16" at bounding box center [905, 473] width 19 height 11
